Goal: Entertainment & Leisure: Consume media (video, audio)

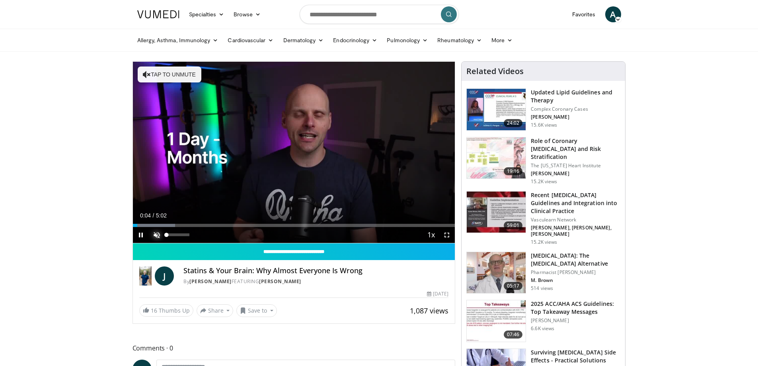
click at [156, 233] on span "Video Player" at bounding box center [157, 235] width 16 height 16
drag, startPoint x: 190, startPoint y: 237, endPoint x: 181, endPoint y: 237, distance: 8.8
click at [181, 236] on div "Volume Level" at bounding box center [174, 234] width 15 height 3
drag, startPoint x: 141, startPoint y: 226, endPoint x: 128, endPoint y: 228, distance: 12.9
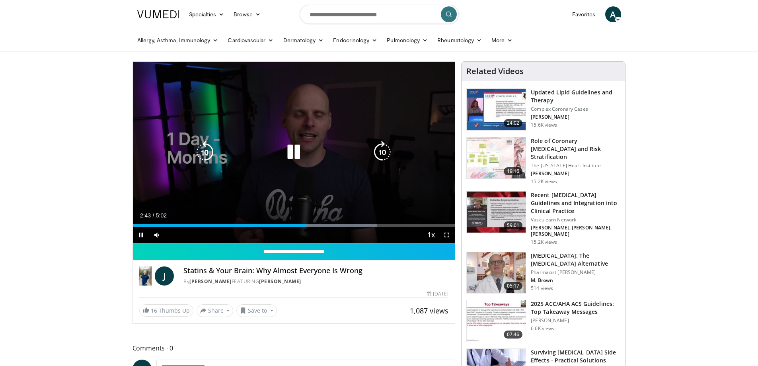
click at [288, 154] on icon "Video Player" at bounding box center [293, 152] width 22 height 22
